Goal: Purchase product/service

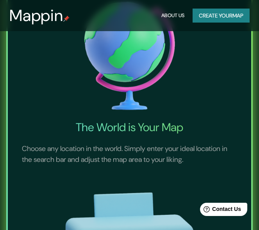
scroll to position [39, 0]
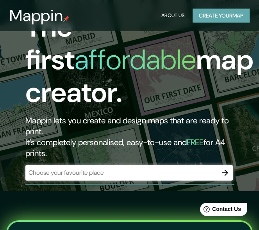
click at [200, 16] on button "Create your map" at bounding box center [220, 16] width 57 height 14
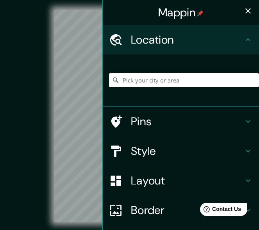
click at [40, 151] on div "© Mapbox © OpenStreetMap Improve this map" at bounding box center [129, 115] width 233 height 207
click at [245, 11] on icon "button" at bounding box center [247, 10] width 5 height 5
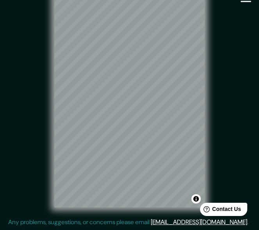
scroll to position [0, 2]
drag, startPoint x: 223, startPoint y: 55, endPoint x: 224, endPoint y: 113, distance: 58.1
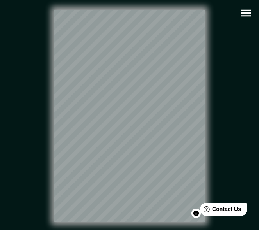
click at [248, 9] on icon "button" at bounding box center [246, 13] width 14 height 14
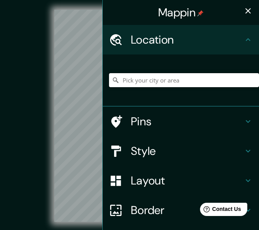
click at [172, 83] on input "Pick your city or area" at bounding box center [184, 80] width 150 height 14
click at [36, 89] on div "© Mapbox © OpenStreetMap Improve this map" at bounding box center [129, 115] width 233 height 207
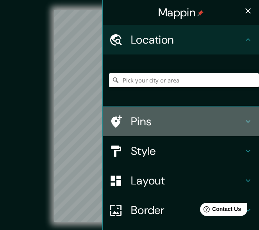
click at [243, 124] on icon at bounding box center [247, 121] width 9 height 9
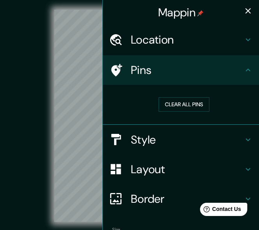
click at [243, 68] on icon at bounding box center [247, 70] width 9 height 9
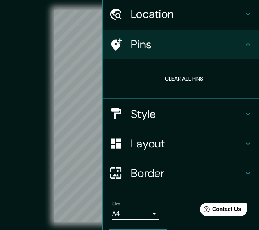
scroll to position [39, 0]
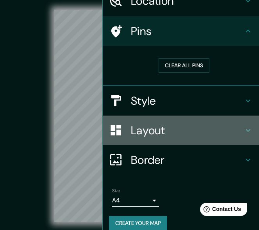
click at [243, 129] on icon at bounding box center [247, 130] width 9 height 9
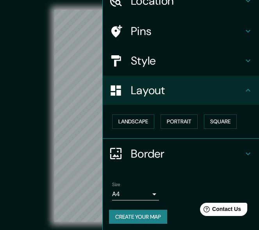
scroll to position [42, 0]
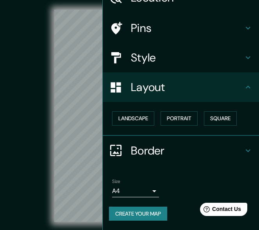
click at [129, 193] on body "Mappin Location Pins Style Layout Landscape Portrait Square Border Choose a bor…" at bounding box center [129, 115] width 259 height 230
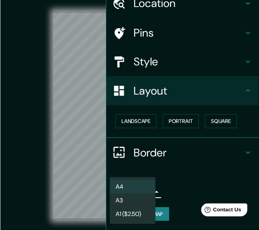
scroll to position [36, 0]
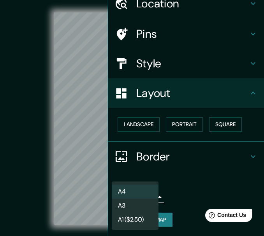
click at [168, 198] on div at bounding box center [132, 118] width 264 height 236
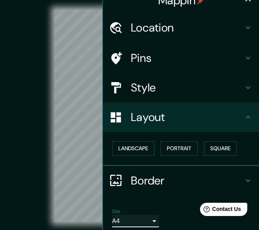
scroll to position [0, 0]
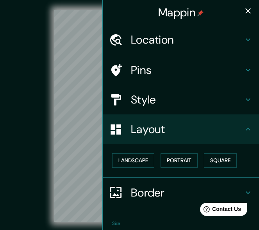
drag, startPoint x: 216, startPoint y: 44, endPoint x: 221, endPoint y: 44, distance: 5.9
click at [216, 44] on h4 "Location" at bounding box center [187, 40] width 112 height 14
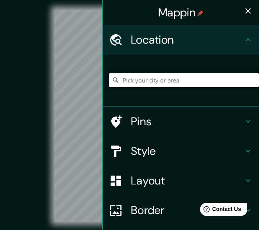
click at [22, 100] on div "© Mapbox © OpenStreetMap Improve this map" at bounding box center [129, 115] width 233 height 207
click at [243, 8] on icon "button" at bounding box center [247, 10] width 9 height 9
